Goal: Check status: Check status

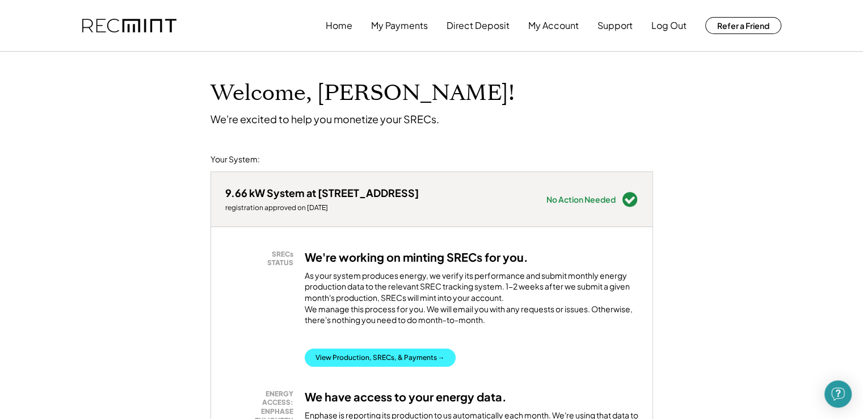
click at [358, 367] on button "View Production, SRECs, & Payments →" at bounding box center [380, 357] width 151 height 18
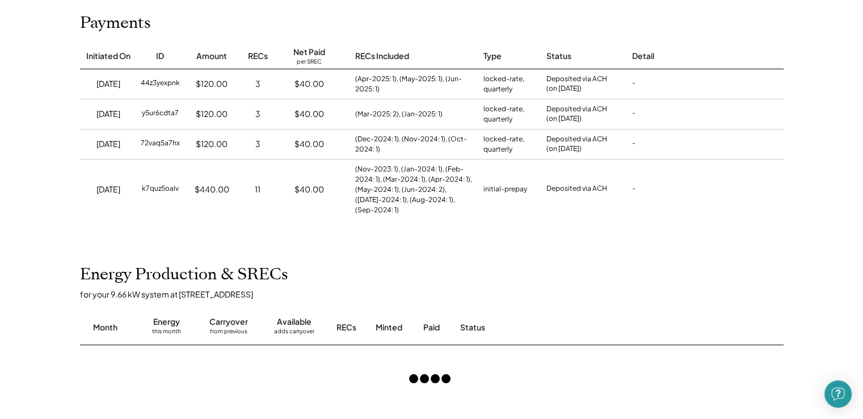
scroll to position [341, 0]
